Goal: Task Accomplishment & Management: Use online tool/utility

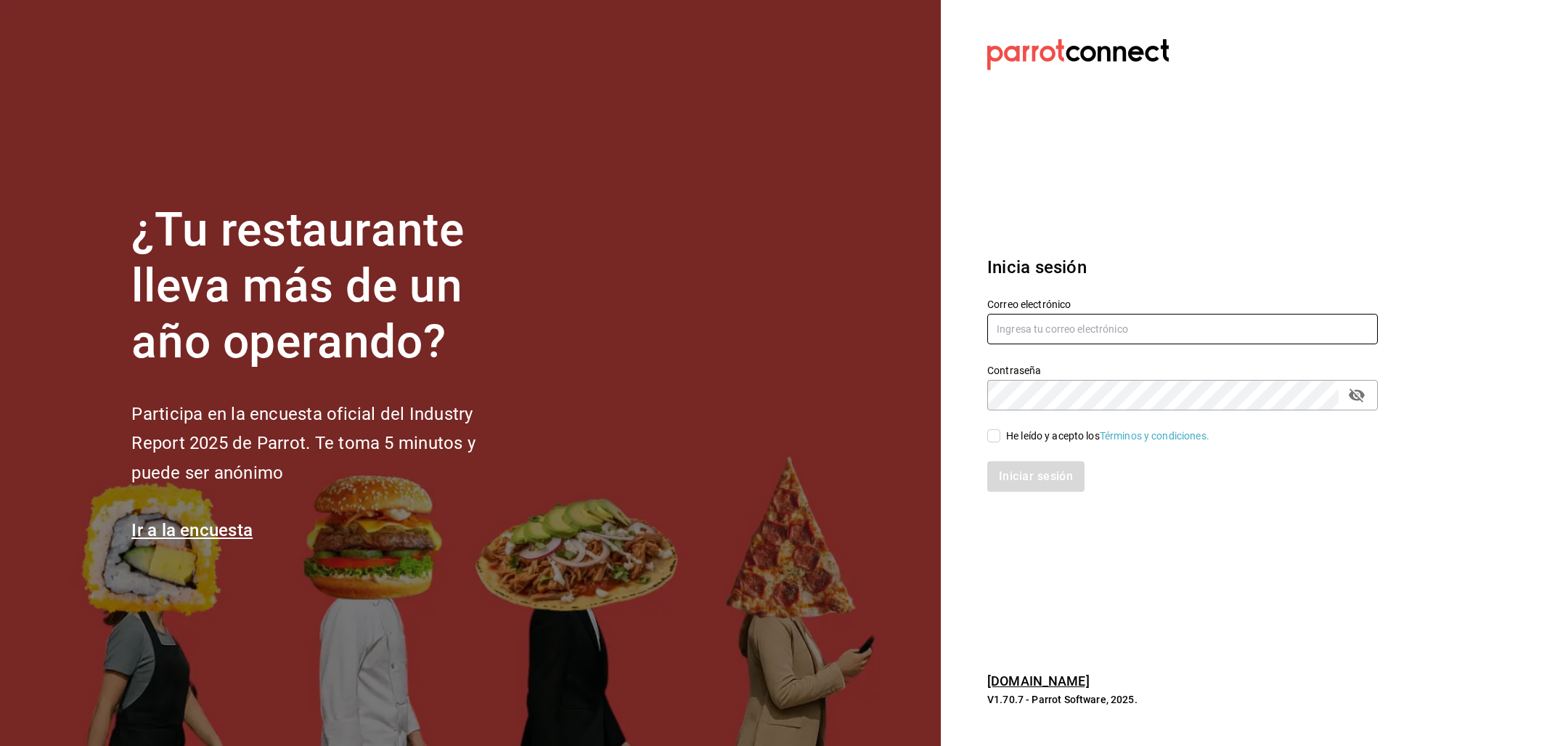
type input "[PERSON_NAME][EMAIL_ADDRESS][PERSON_NAME][DOMAIN_NAME]"
click at [1000, 431] on span "He leído y acepto los Términos y condiciones." at bounding box center [1104, 436] width 209 height 15
click at [1000, 431] on input "He leído y acepto los Términos y condiciones." at bounding box center [994, 435] width 13 height 13
checkbox input "true"
click at [1048, 472] on button "Iniciar sesión" at bounding box center [1037, 477] width 99 height 30
